Goal: Check status

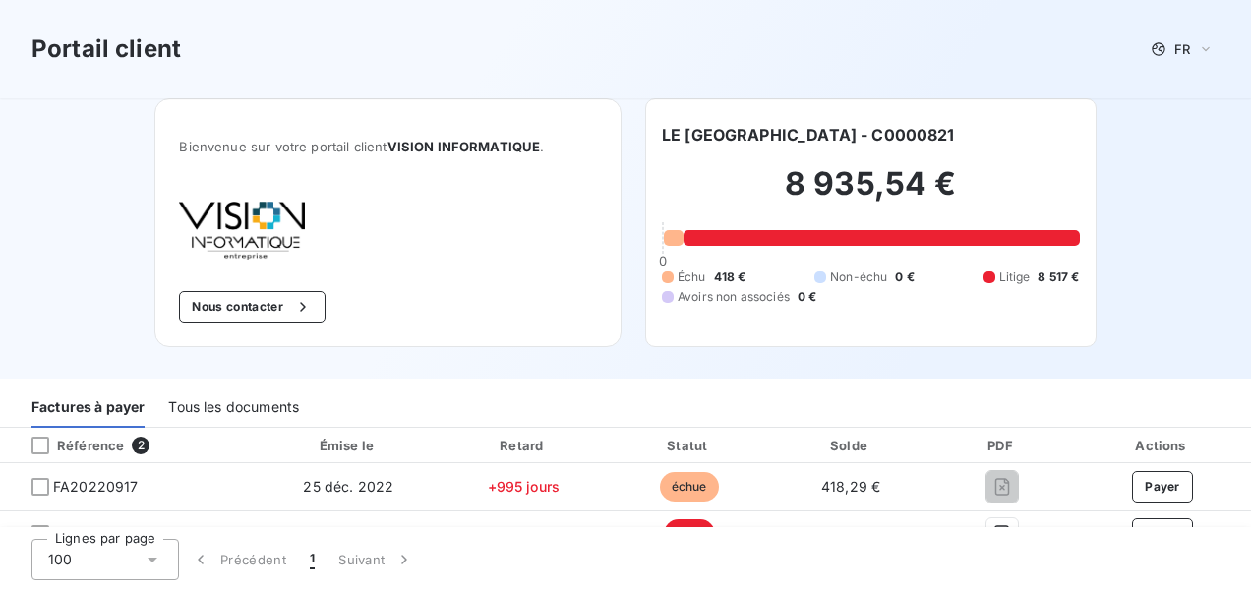
scroll to position [29, 0]
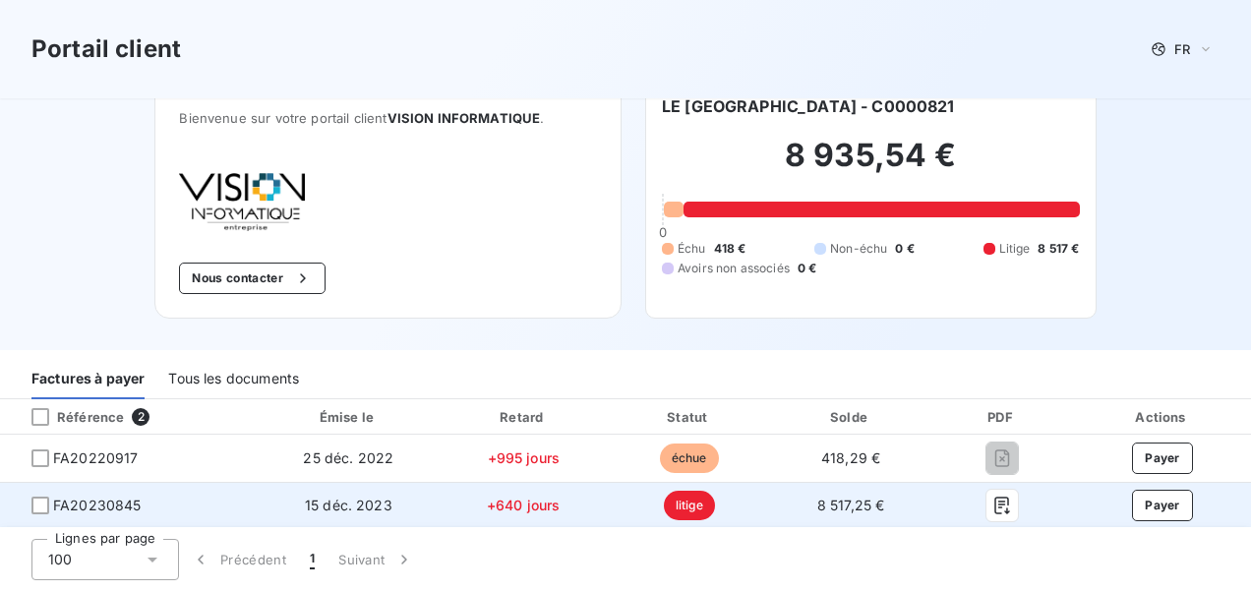
click at [771, 503] on td "8 517,25 €" at bounding box center [850, 505] width 159 height 47
click at [101, 503] on span "FA20230845" at bounding box center [97, 506] width 89 height 20
click at [844, 505] on span "8 517,25 €" at bounding box center [851, 505] width 68 height 17
click at [124, 503] on span "FA20230845" at bounding box center [97, 506] width 89 height 20
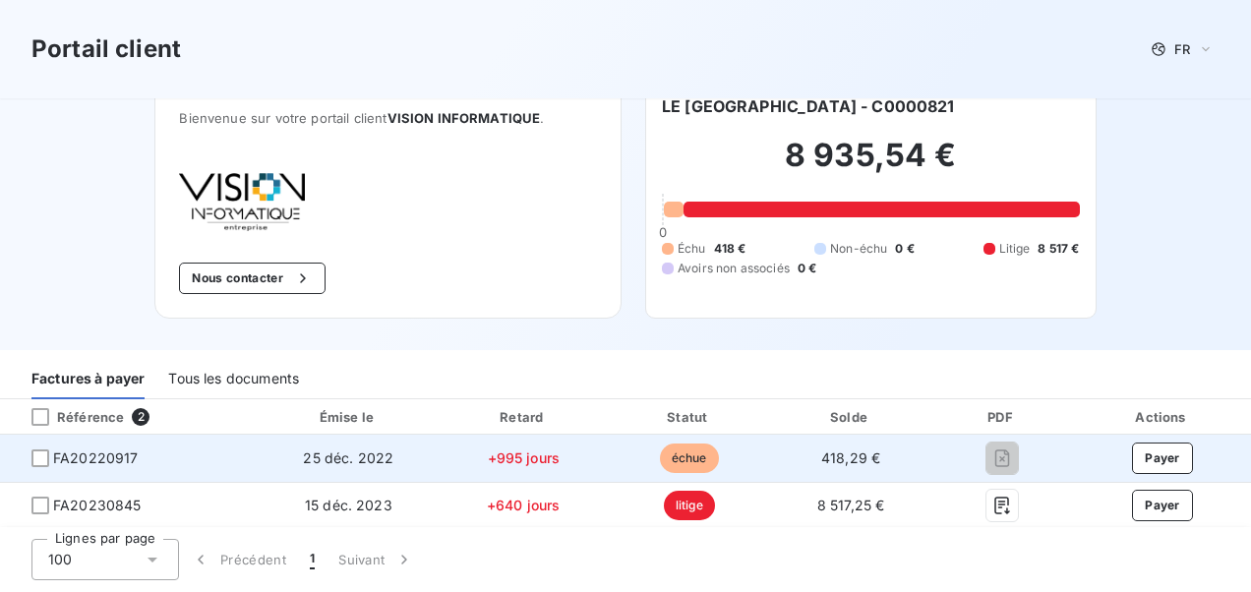
click at [352, 458] on span "25 déc. 2022" at bounding box center [348, 457] width 90 height 17
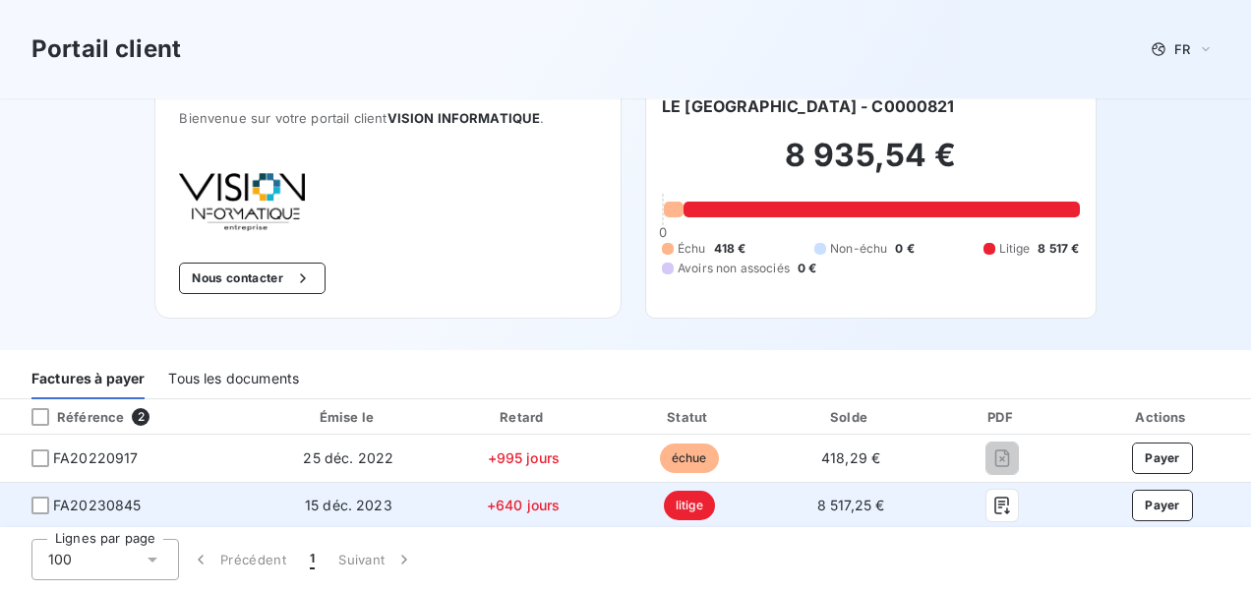
click at [83, 511] on span "FA20230845" at bounding box center [97, 506] width 89 height 20
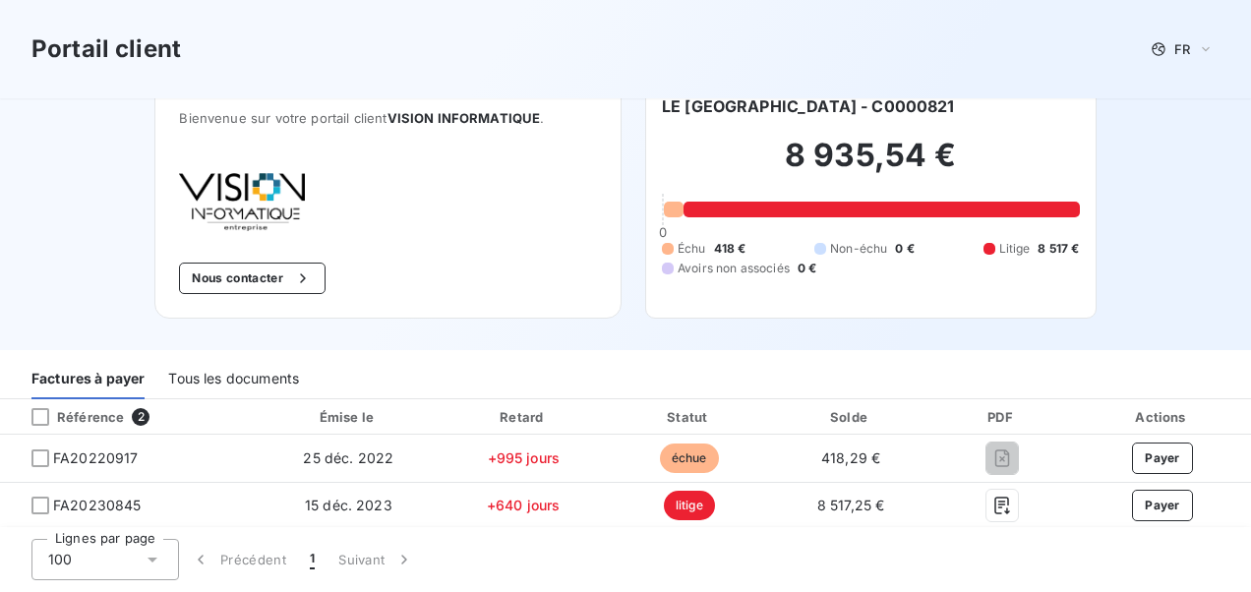
click at [1135, 193] on div "Portail client FR Bienvenue sur votre portail client VISION INFORMATIQUE . Nous…" at bounding box center [625, 160] width 1251 height 379
